Goal: Task Accomplishment & Management: Manage account settings

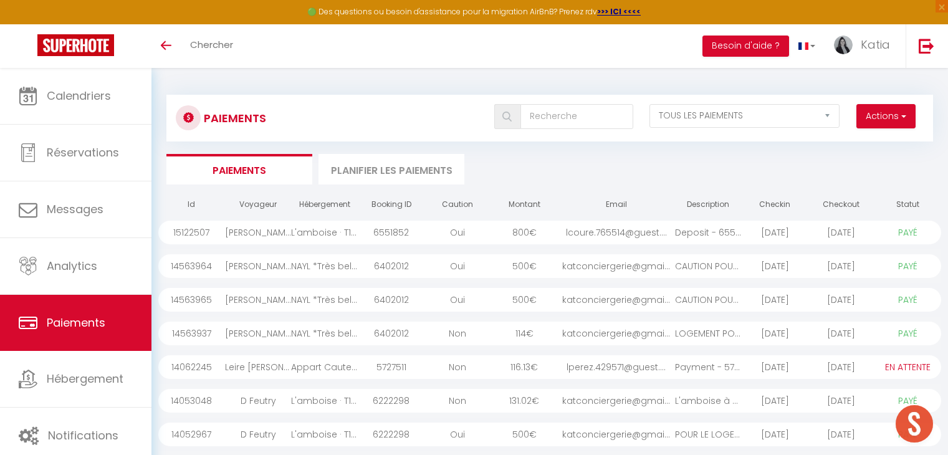
select select "2"
select select "0"
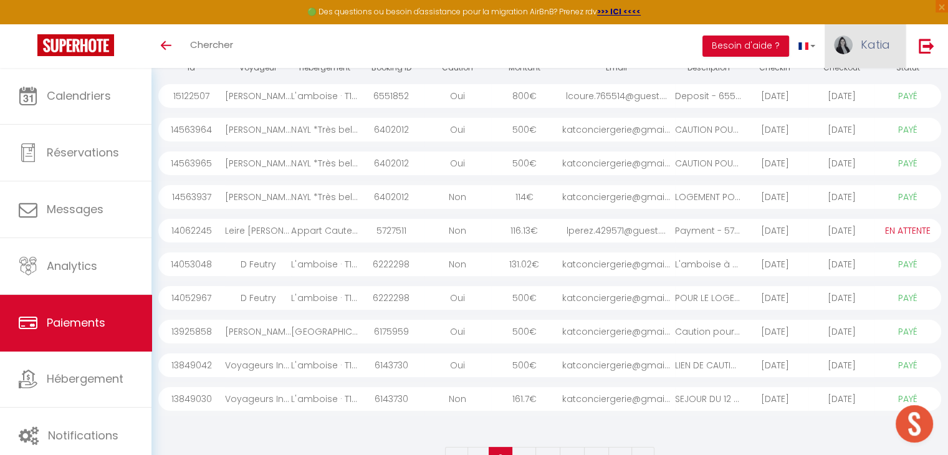
click at [869, 43] on span "Katia" at bounding box center [875, 45] width 29 height 16
click at [844, 106] on link "Équipe" at bounding box center [856, 109] width 92 height 21
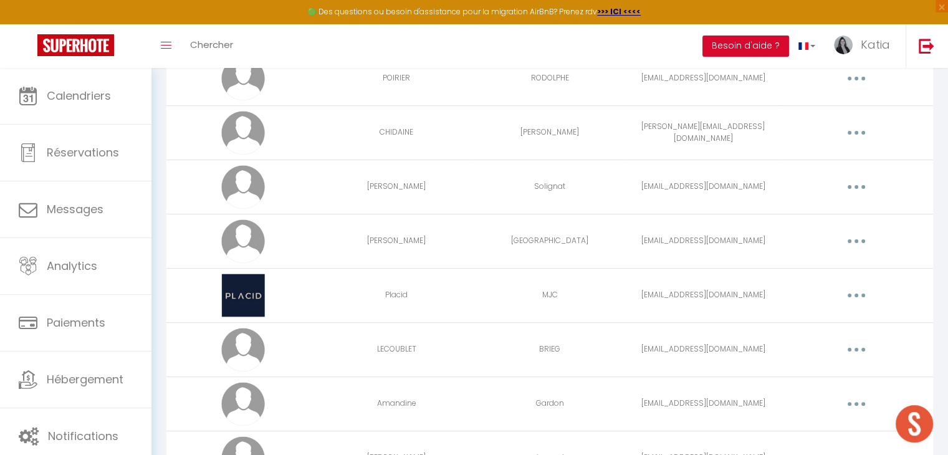
scroll to position [231, 0]
click at [846, 193] on button "button" at bounding box center [856, 186] width 35 height 20
click at [826, 208] on link "Editer" at bounding box center [824, 214] width 92 height 21
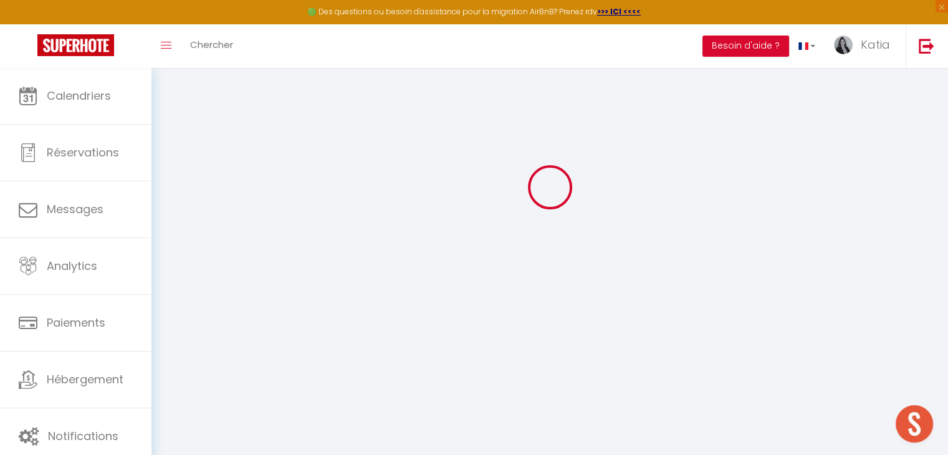
type input "[PERSON_NAME]"
type input "Solignat"
type input "[EMAIL_ADDRESS][DOMAIN_NAME]"
type textarea "Prestation ménage"
type textarea "[URL][DOMAIN_NAME]"
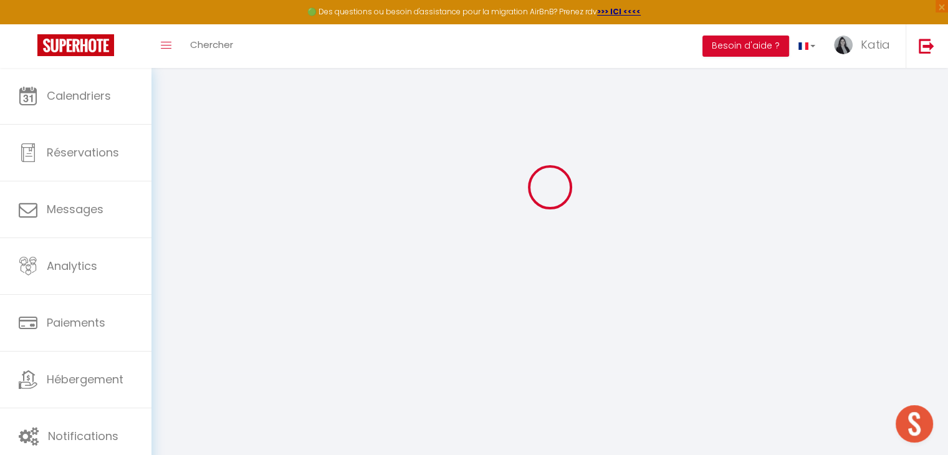
checkbox input "true"
checkbox input "false"
checkbox input "true"
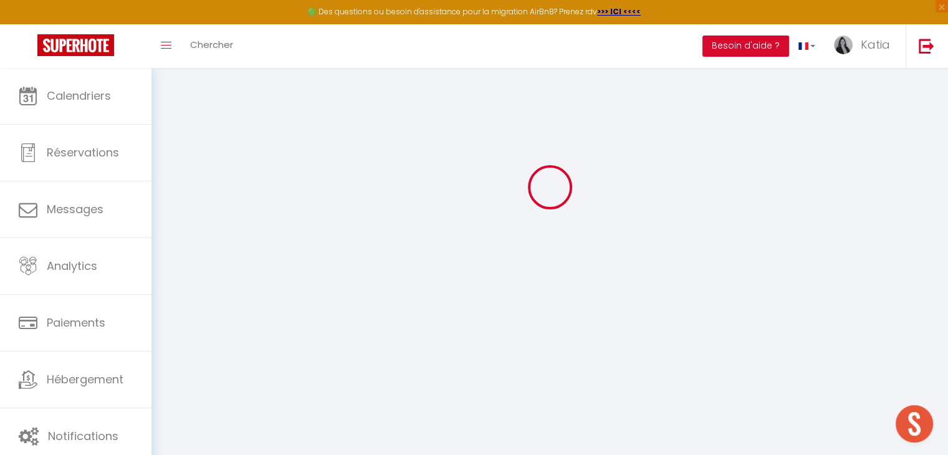
checkbox input "true"
checkbox input "false"
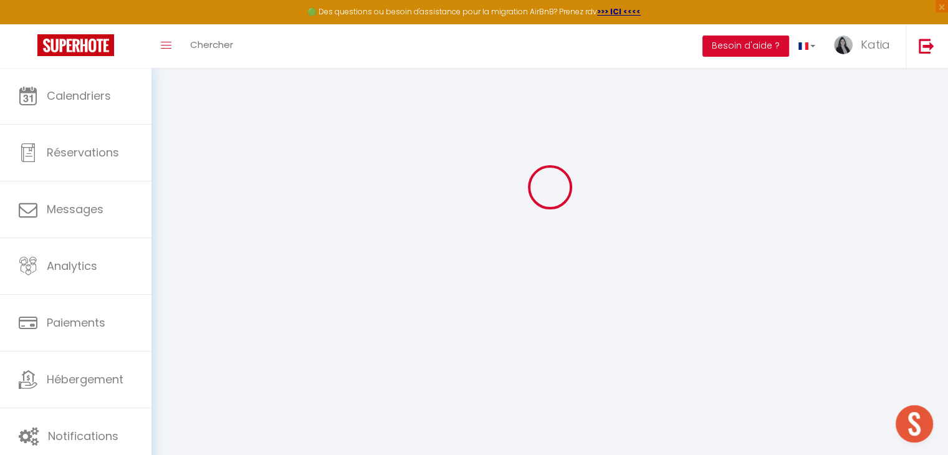
checkbox input "false"
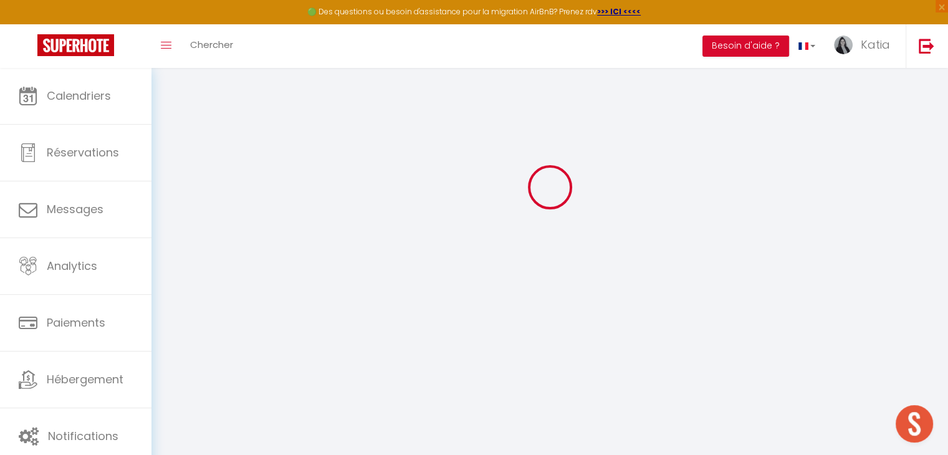
select select
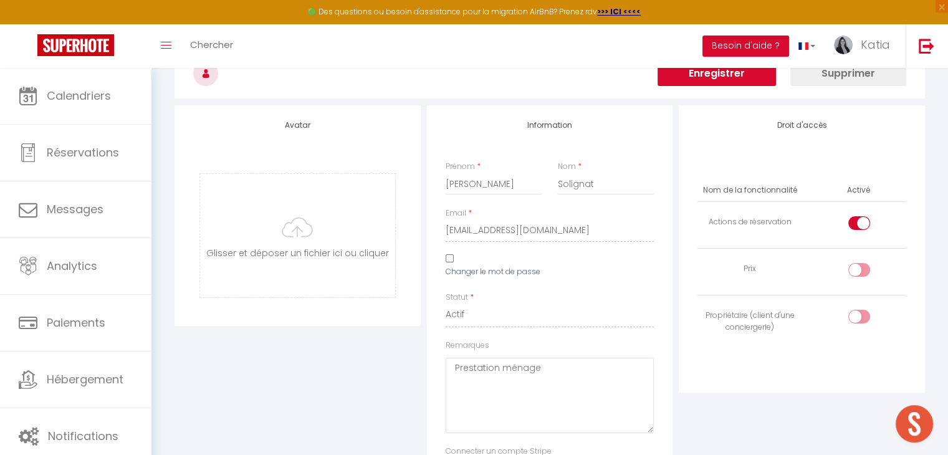
scroll to position [1648, 0]
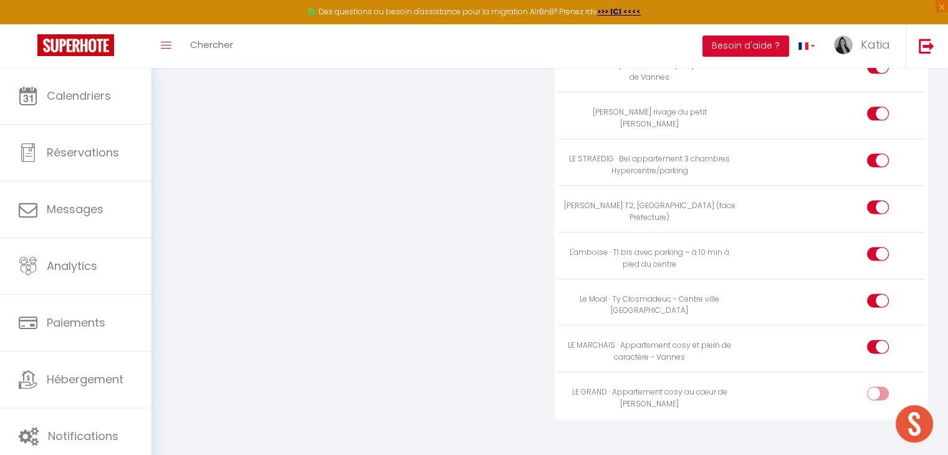
click at [874, 387] on div at bounding box center [878, 394] width 22 height 14
click at [878, 387] on input "checkbox" at bounding box center [889, 396] width 22 height 19
checkbox input "true"
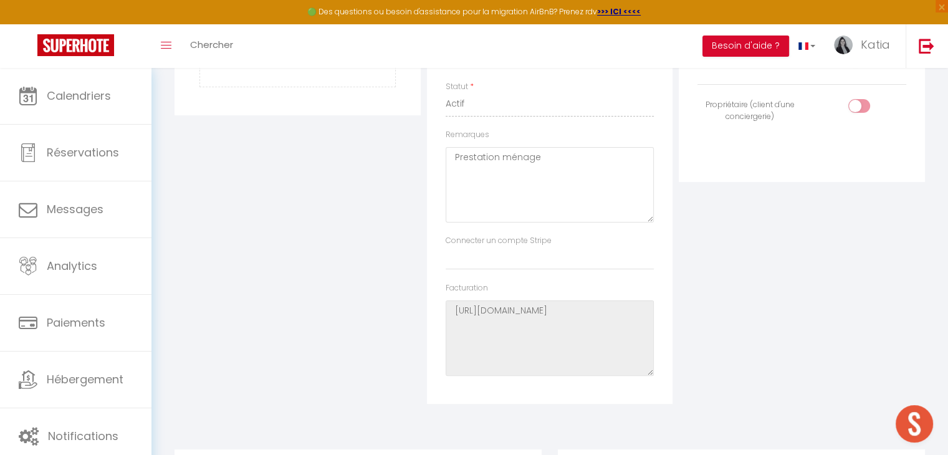
scroll to position [0, 0]
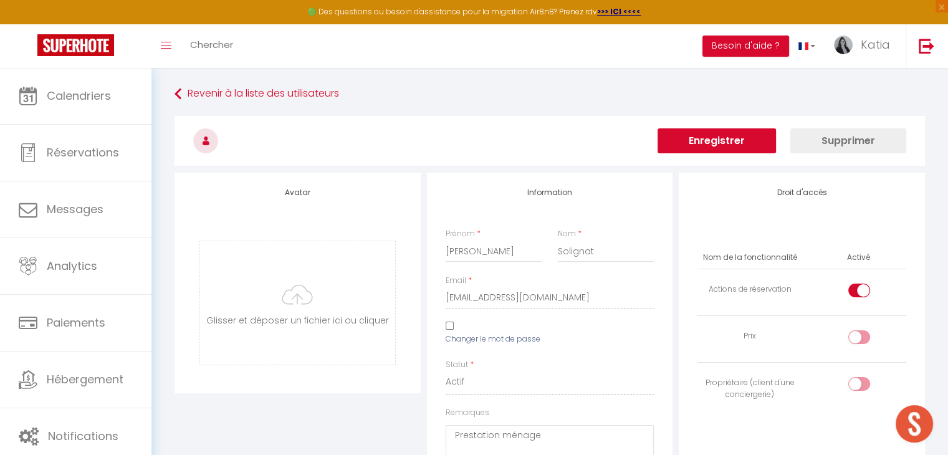
click at [741, 129] on button "Enregistrer" at bounding box center [717, 140] width 118 height 25
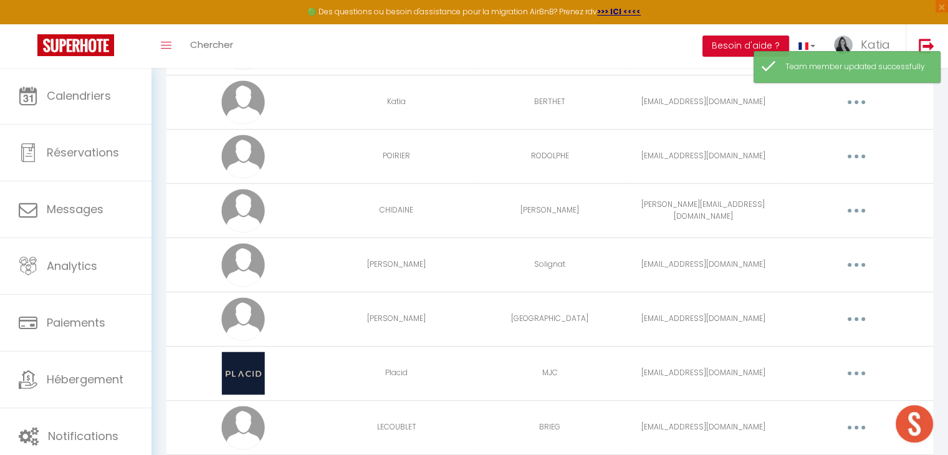
scroll to position [150, 0]
click at [853, 320] on button "button" at bounding box center [856, 321] width 35 height 20
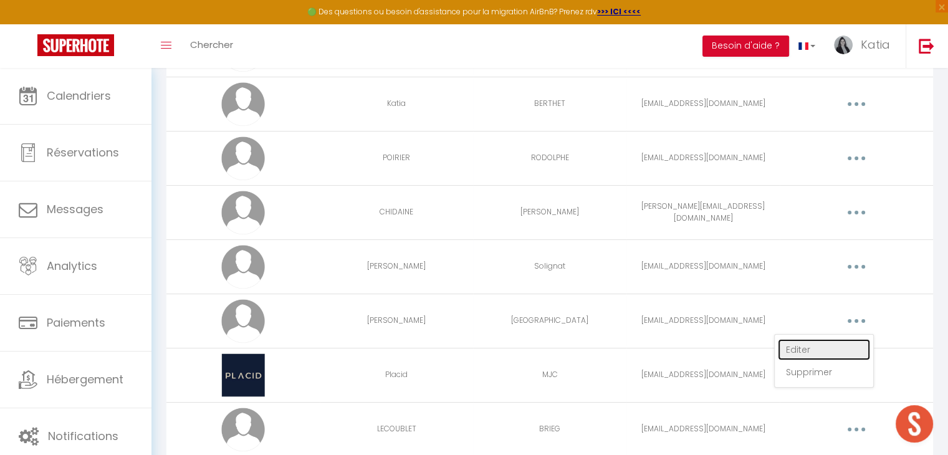
click at [821, 352] on link "Editer" at bounding box center [824, 349] width 92 height 21
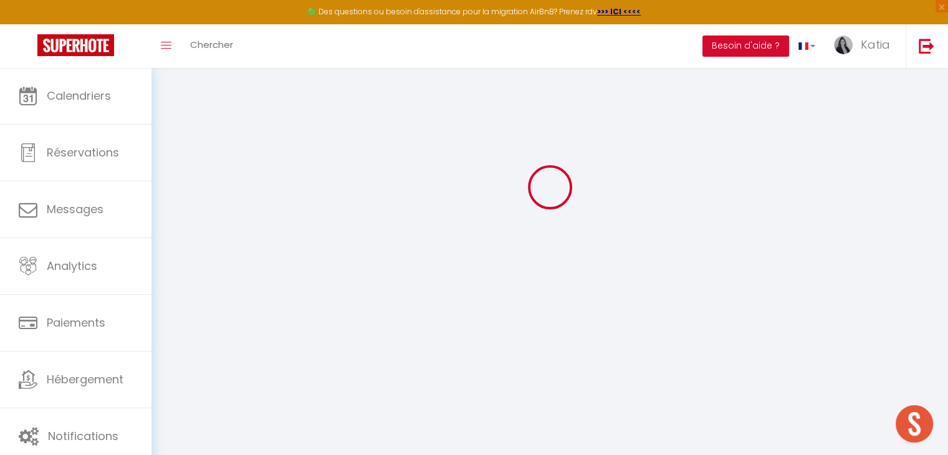
type input "[PERSON_NAME]"
type input "[GEOGRAPHIC_DATA]"
type input "[EMAIL_ADDRESS][DOMAIN_NAME]"
type textarea "ACCES LOGICIEL SUPERHOTE"
type textarea "[URL][DOMAIN_NAME]"
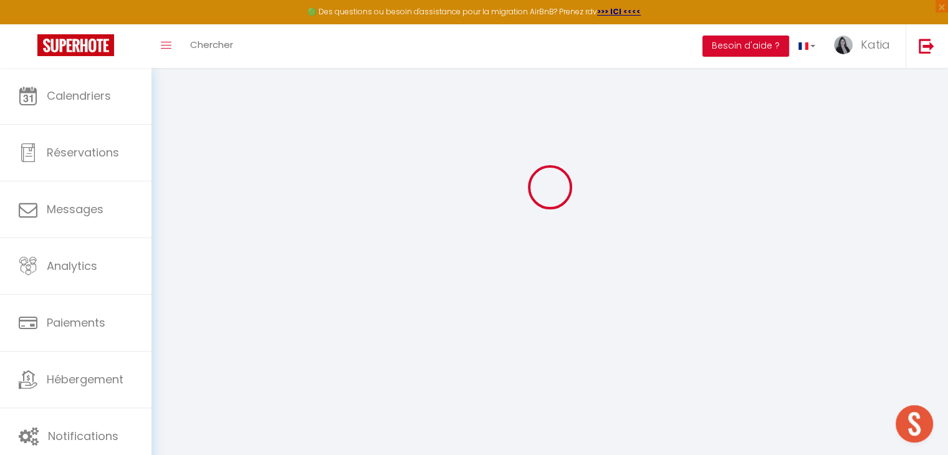
checkbox input "true"
checkbox input "false"
checkbox input "true"
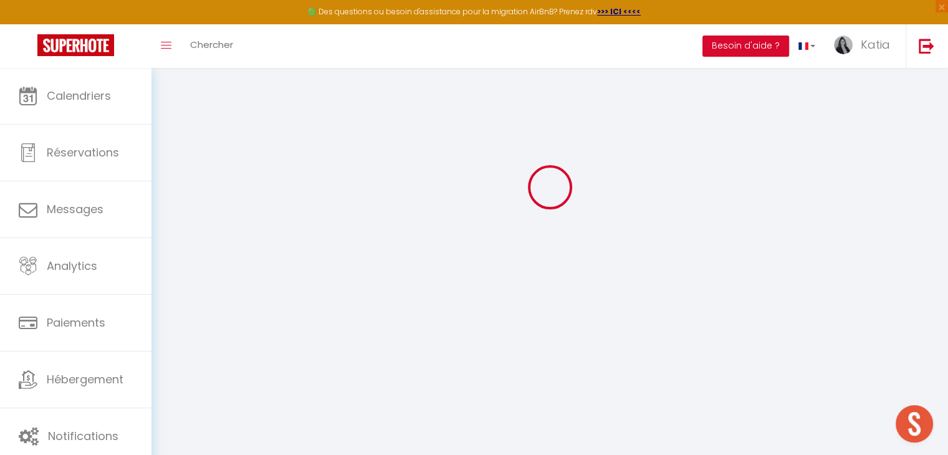
checkbox input "true"
checkbox input "false"
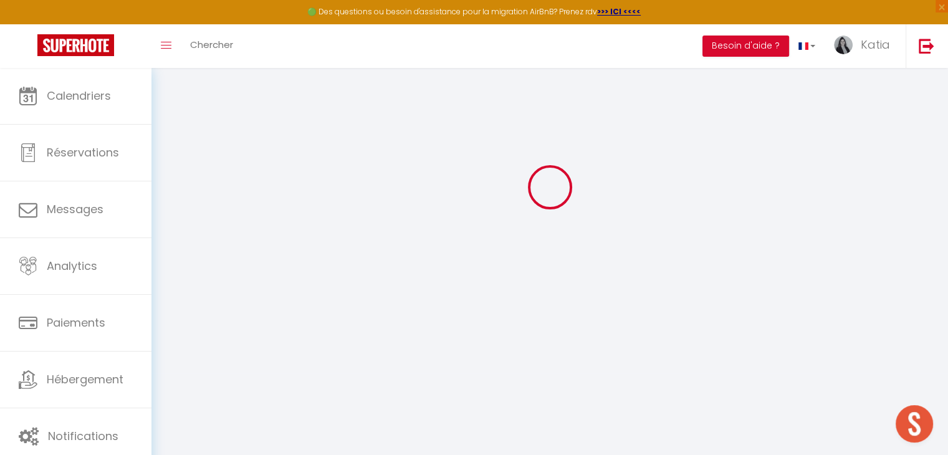
checkbox input "false"
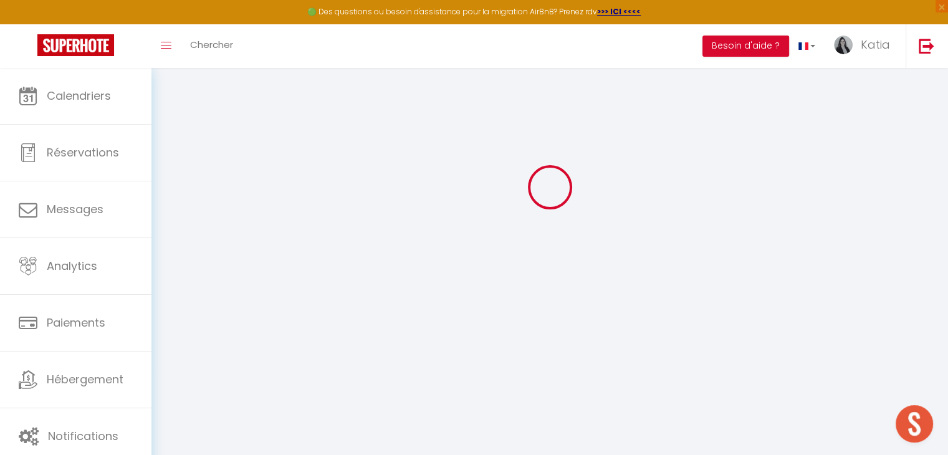
select select
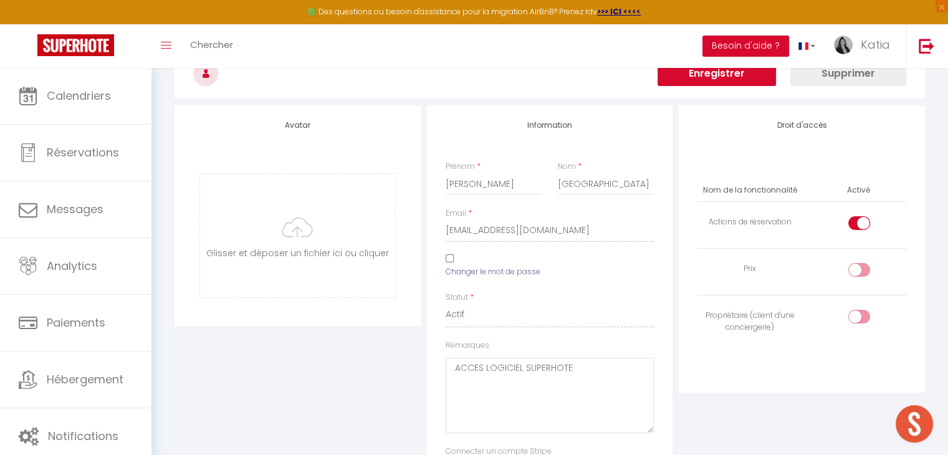
scroll to position [1648, 0]
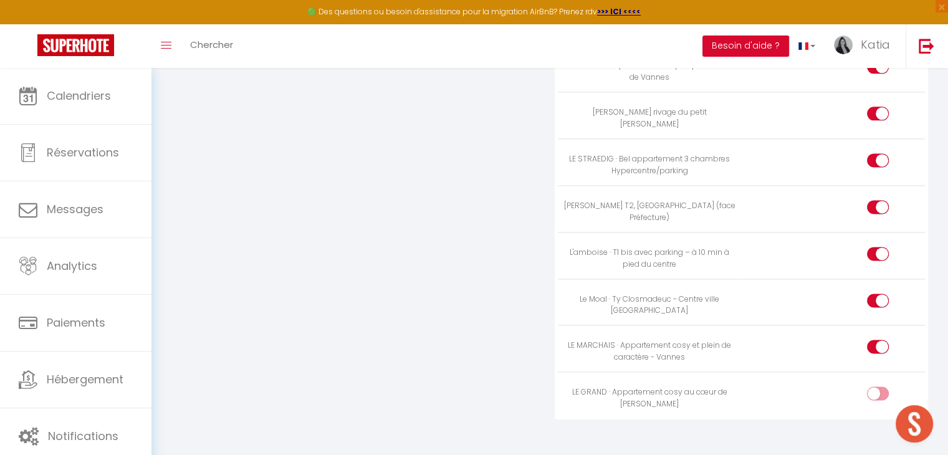
click at [875, 387] on div at bounding box center [878, 394] width 22 height 14
click at [878, 387] on input "checkbox" at bounding box center [889, 396] width 22 height 19
checkbox input "true"
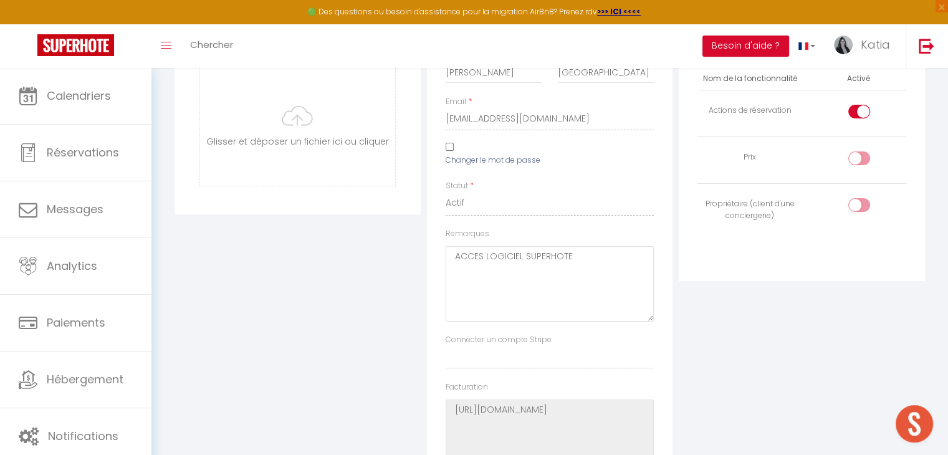
scroll to position [0, 0]
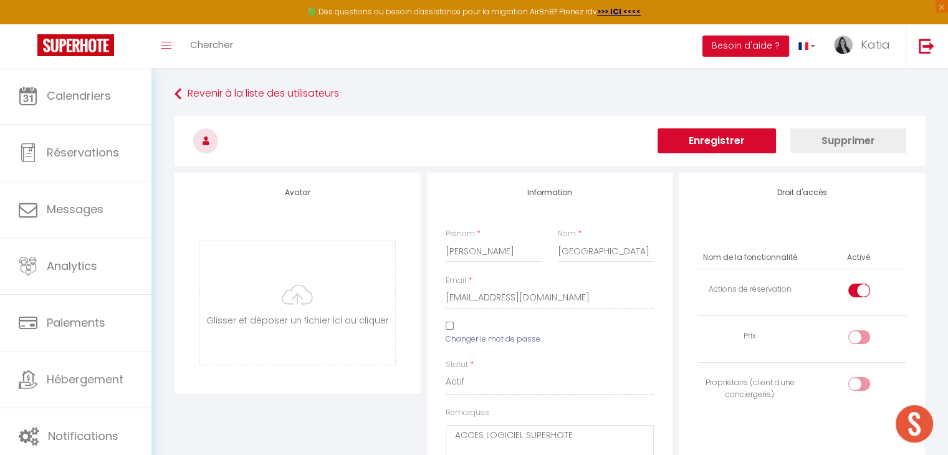
click at [750, 139] on button "Enregistrer" at bounding box center [717, 140] width 118 height 25
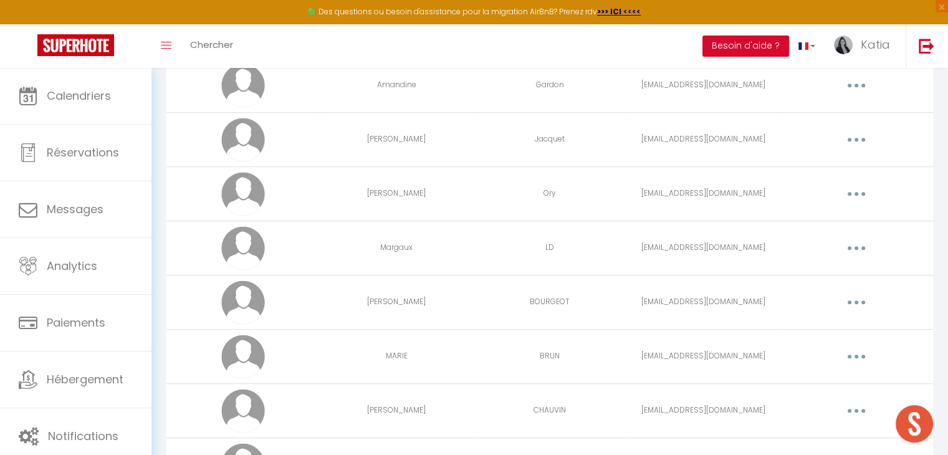
scroll to position [549, 0]
click at [853, 300] on button "button" at bounding box center [856, 301] width 35 height 20
click at [821, 320] on link "Editer" at bounding box center [824, 329] width 92 height 21
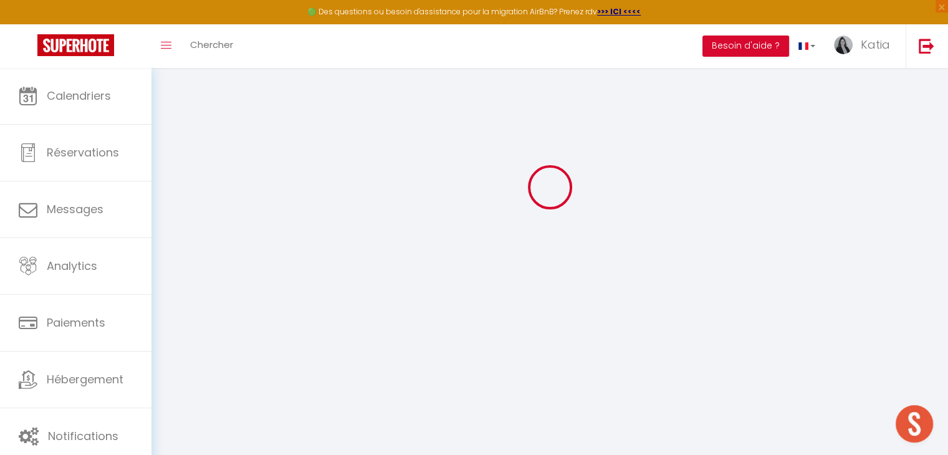
type input "[PERSON_NAME]"
type input "BOURGEOT"
type input "[EMAIL_ADDRESS][DOMAIN_NAME]"
type textarea "[URL][DOMAIN_NAME]"
checkbox input "true"
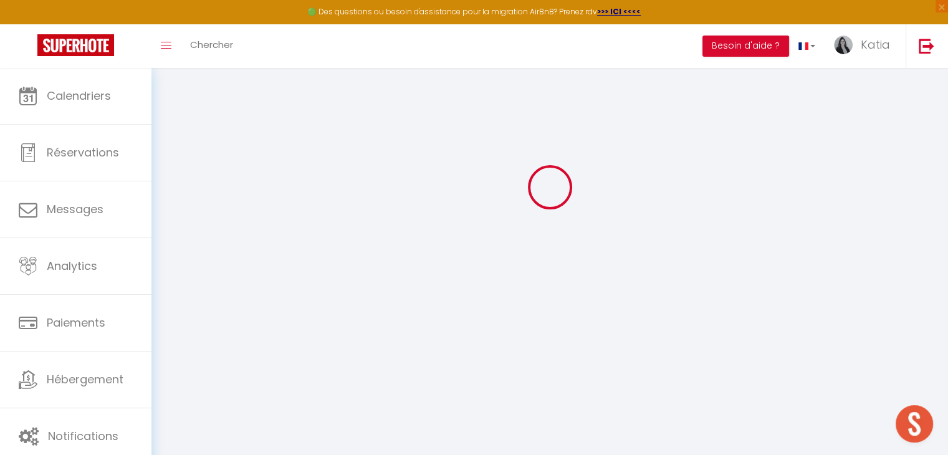
checkbox input "false"
checkbox input "true"
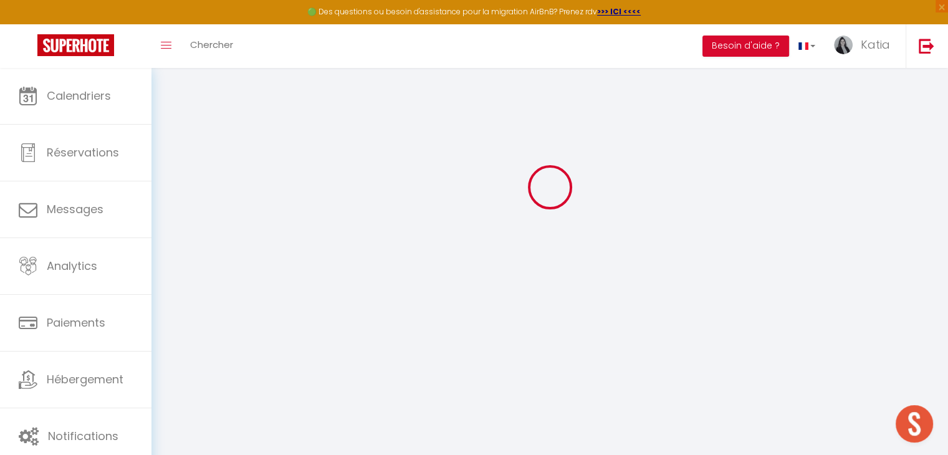
checkbox input "true"
checkbox input "false"
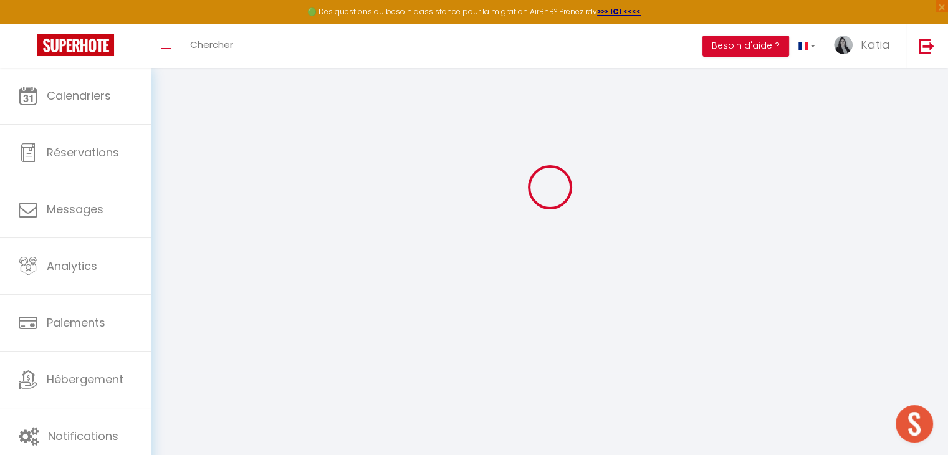
checkbox input "false"
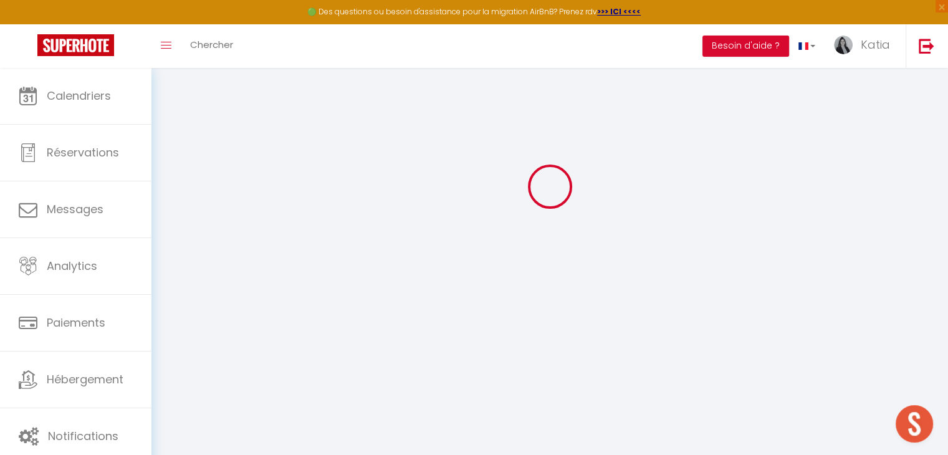
select select
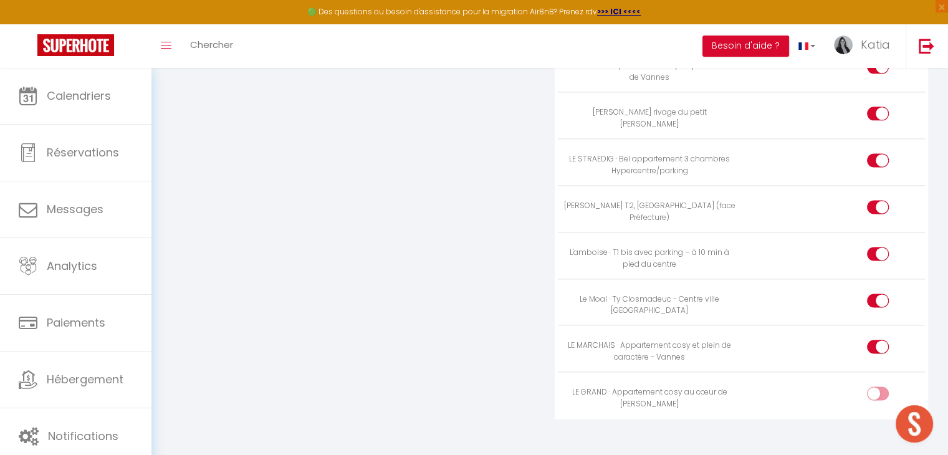
click at [883, 387] on input "checkbox" at bounding box center [889, 396] width 22 height 19
checkbox input "true"
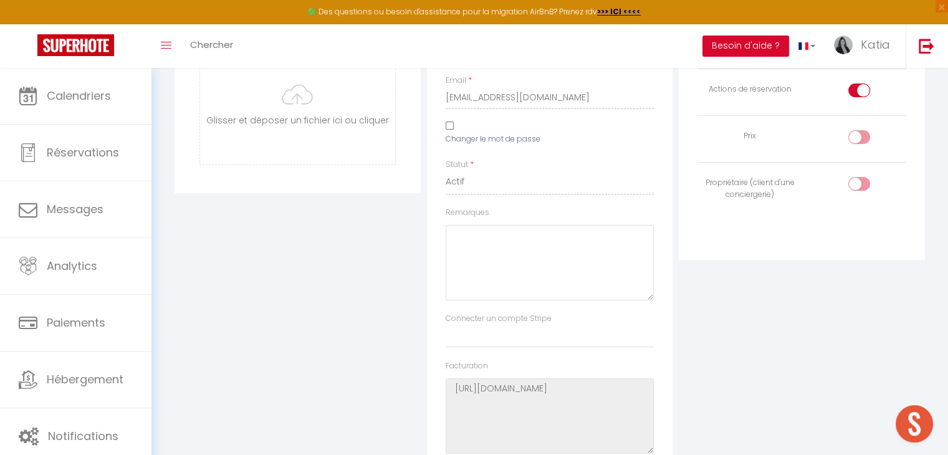
scroll to position [0, 0]
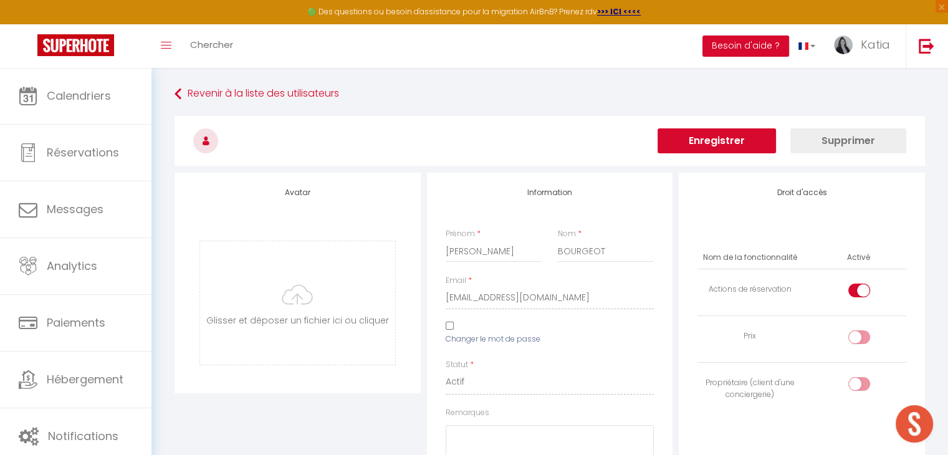
click at [750, 140] on button "Enregistrer" at bounding box center [717, 140] width 118 height 25
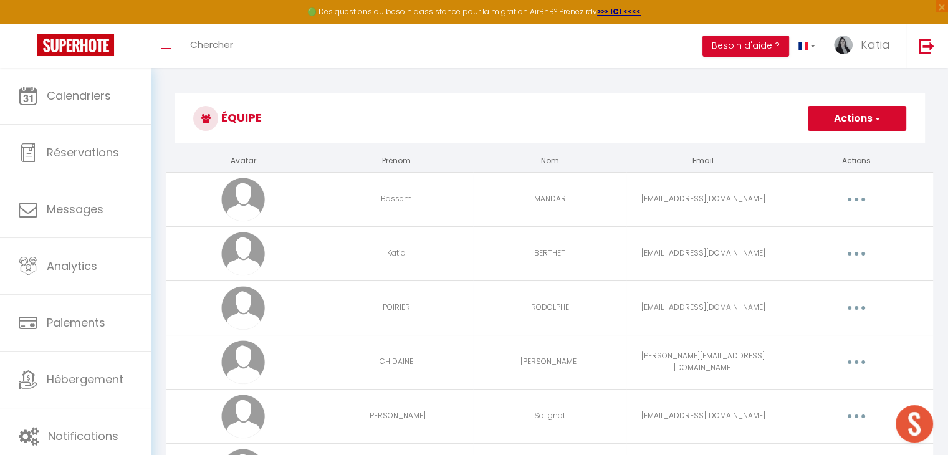
click at [859, 251] on button "button" at bounding box center [856, 254] width 35 height 20
click at [844, 282] on link "Editer" at bounding box center [824, 282] width 92 height 21
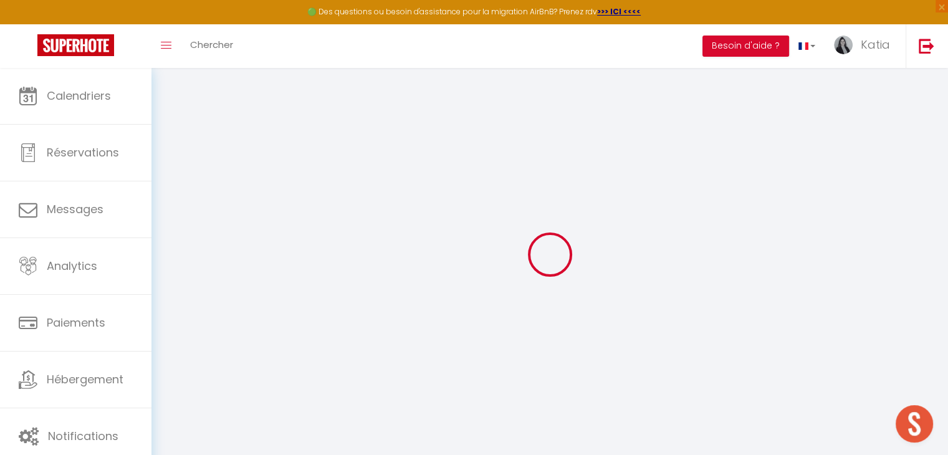
type input "Katia"
type input "BERTHET"
type input "[EMAIL_ADDRESS][DOMAIN_NAME]"
type textarea "[URL][DOMAIN_NAME]"
checkbox input "true"
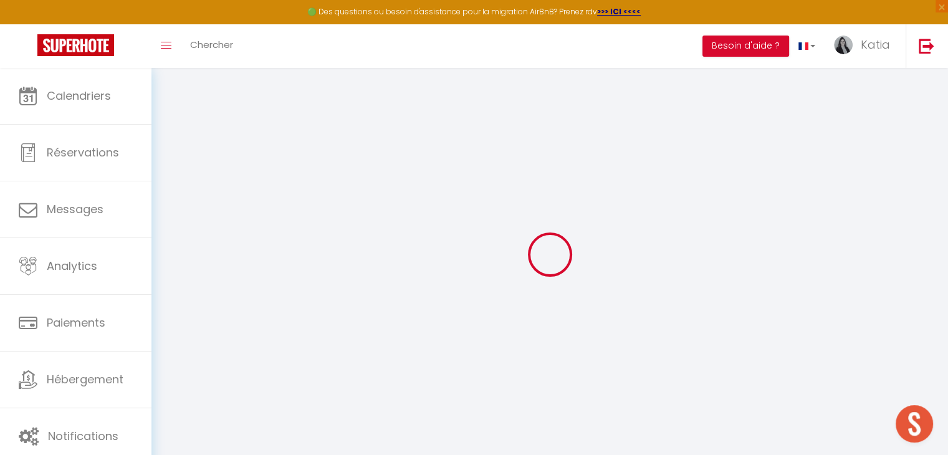
checkbox input "true"
checkbox input "false"
checkbox input "true"
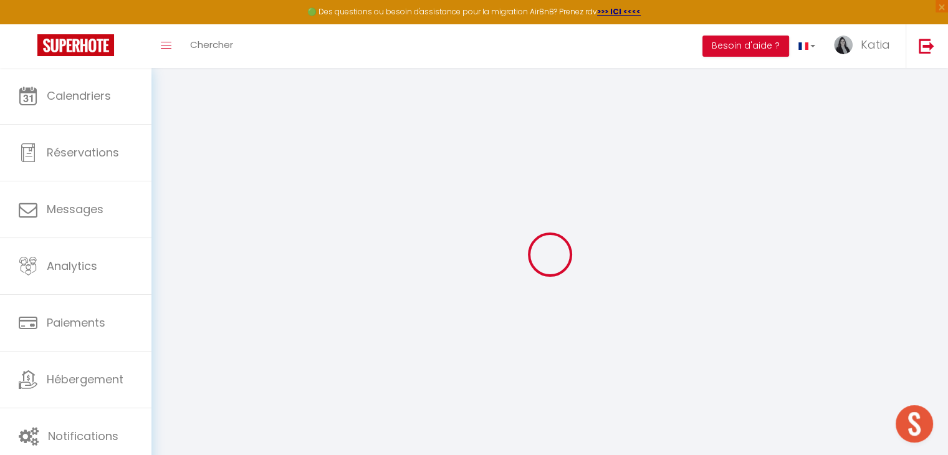
checkbox input "true"
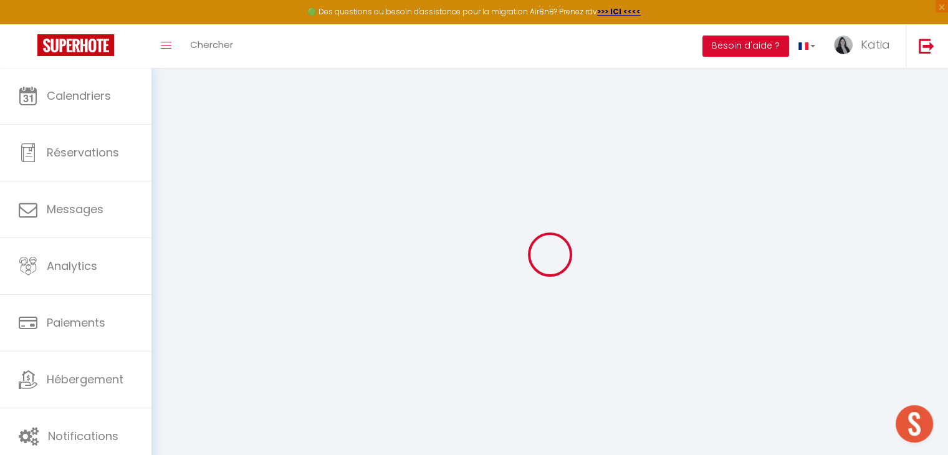
checkbox input "true"
checkbox input "false"
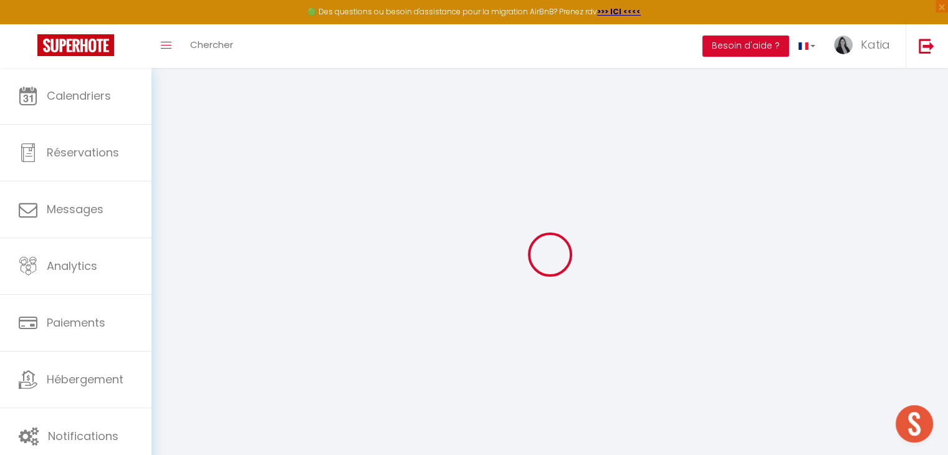
checkbox input "false"
select select
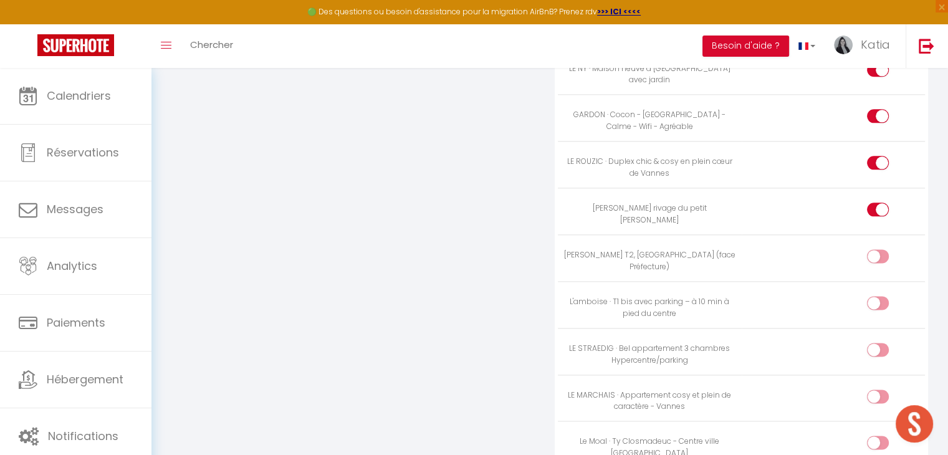
scroll to position [1557, 0]
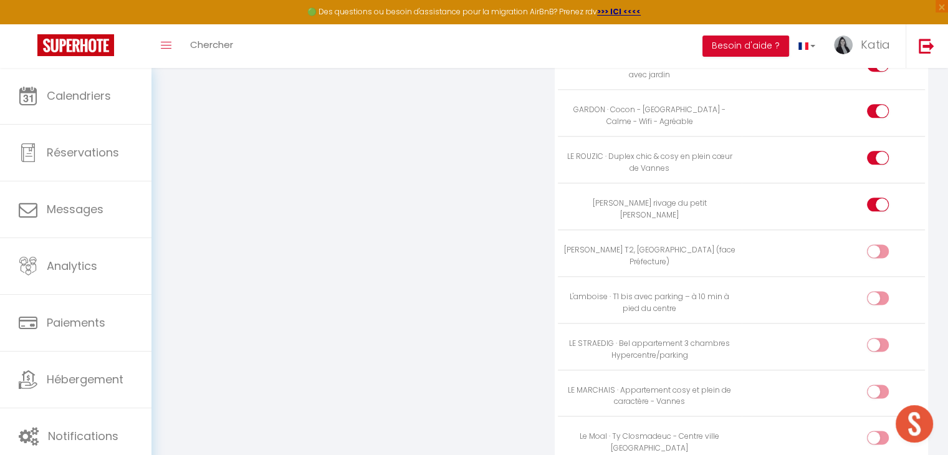
click at [883, 244] on input "checkbox" at bounding box center [889, 253] width 22 height 19
checkbox input "true"
click at [881, 291] on input "checkbox" at bounding box center [889, 300] width 22 height 19
checkbox input "true"
click at [880, 341] on input "checkbox" at bounding box center [889, 347] width 22 height 19
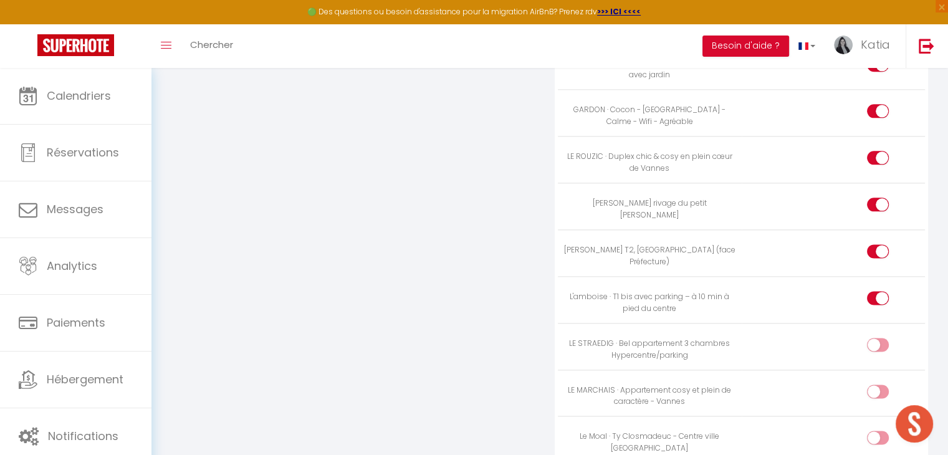
checkbox input "true"
click at [882, 385] on input "checkbox" at bounding box center [889, 394] width 22 height 19
checkbox input "true"
click at [883, 416] on td at bounding box center [833, 439] width 183 height 47
click at [883, 431] on input "checkbox" at bounding box center [889, 440] width 22 height 19
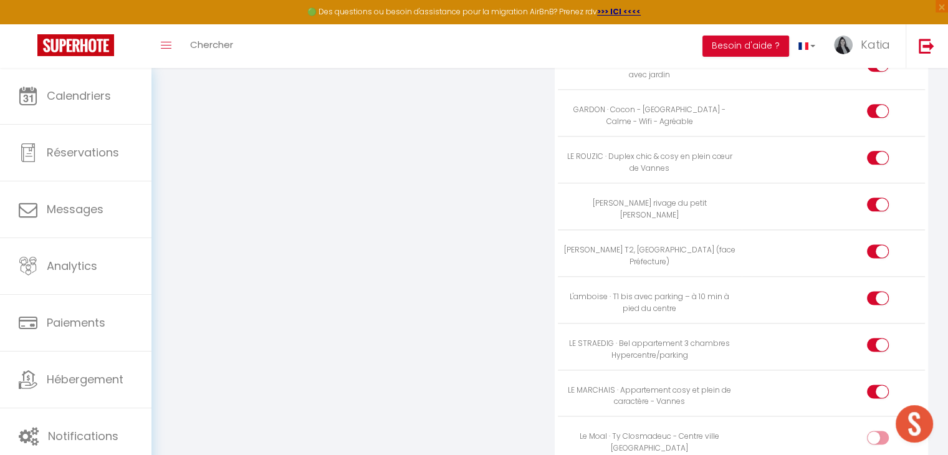
checkbox input "true"
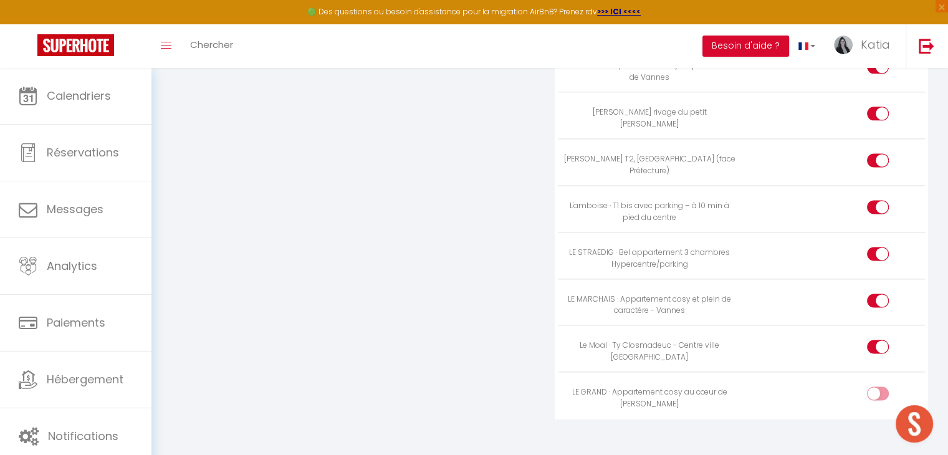
click at [872, 387] on div at bounding box center [878, 394] width 22 height 14
click at [878, 387] on input "checkbox" at bounding box center [889, 396] width 22 height 19
checkbox input "true"
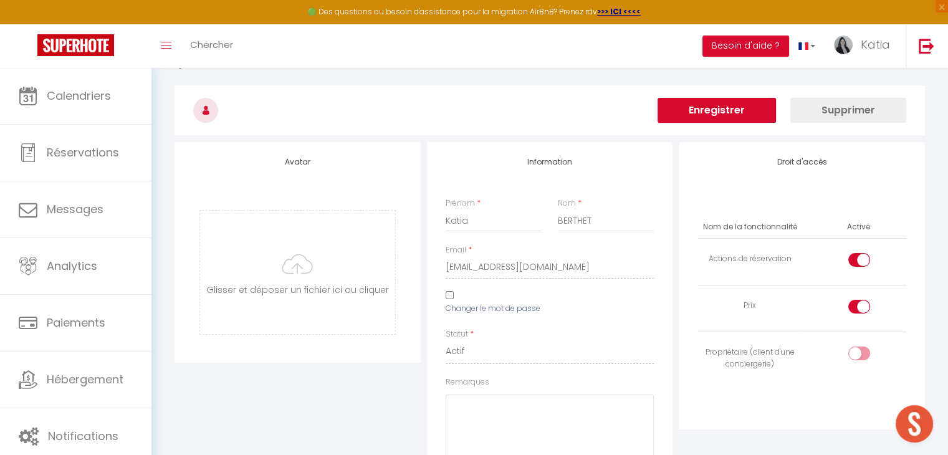
scroll to position [26, 0]
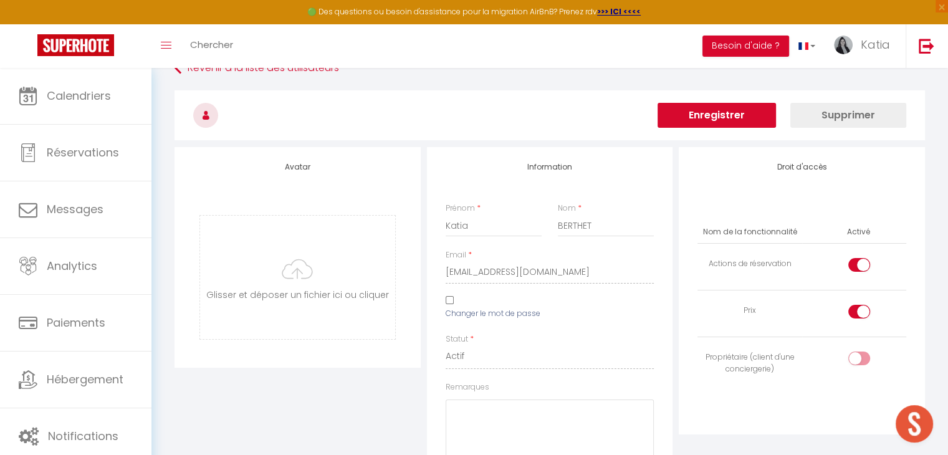
click at [758, 123] on button "Enregistrer" at bounding box center [717, 115] width 118 height 25
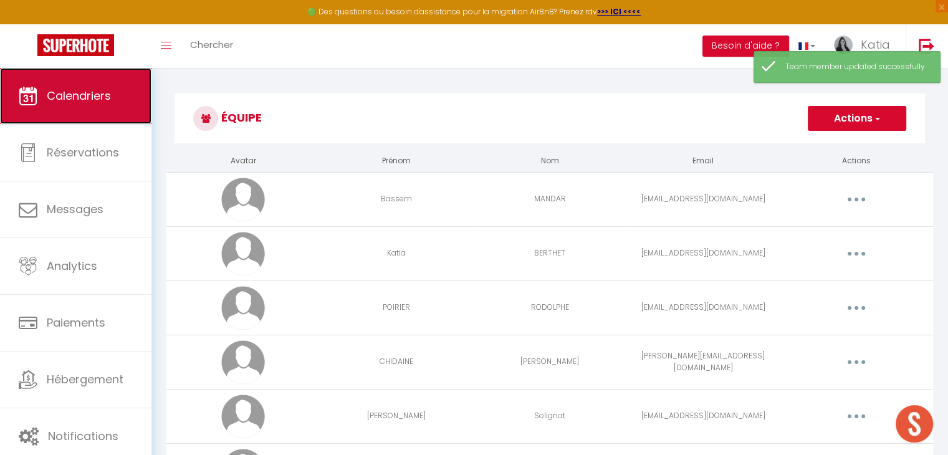
click at [64, 96] on span "Calendriers" at bounding box center [79, 96] width 64 height 16
